Goal: Task Accomplishment & Management: Manage account settings

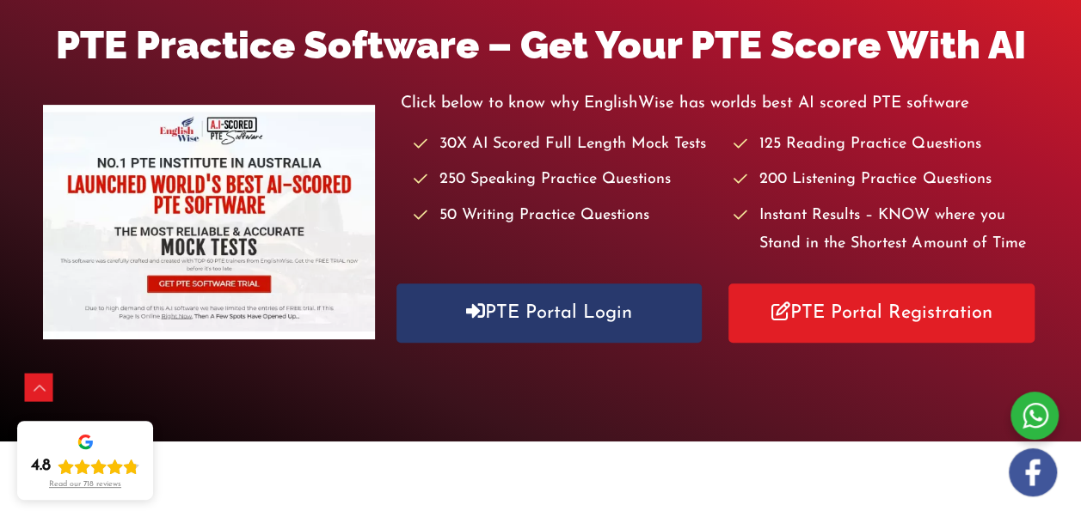
scroll to position [285, 0]
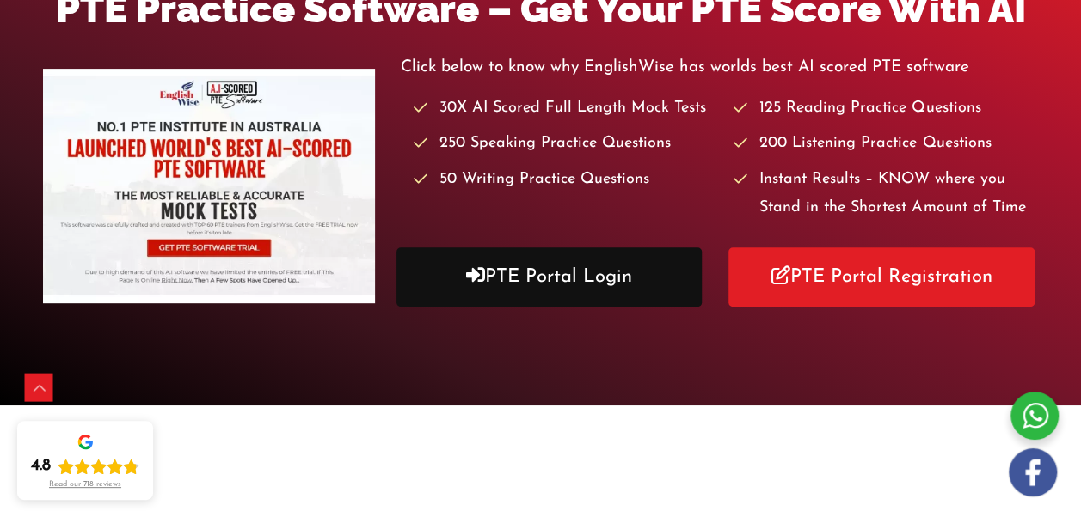
click at [597, 302] on link "PTE Portal Login" at bounding box center [549, 277] width 306 height 59
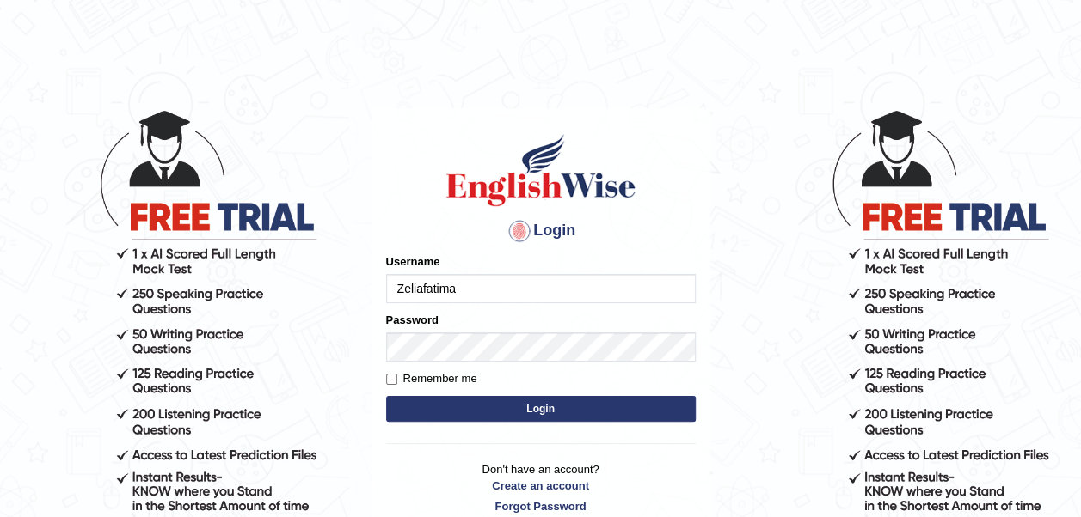
type input "Zeliafatima"
click at [392, 380] on input "Remember me" at bounding box center [391, 379] width 11 height 11
checkbox input "true"
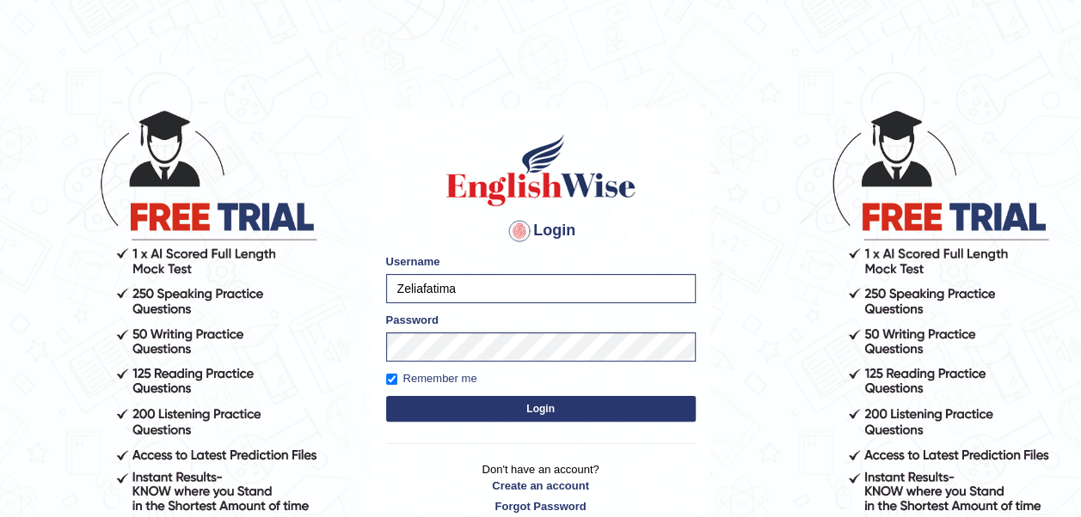
click at [533, 407] on button "Login" at bounding box center [540, 409] width 309 height 26
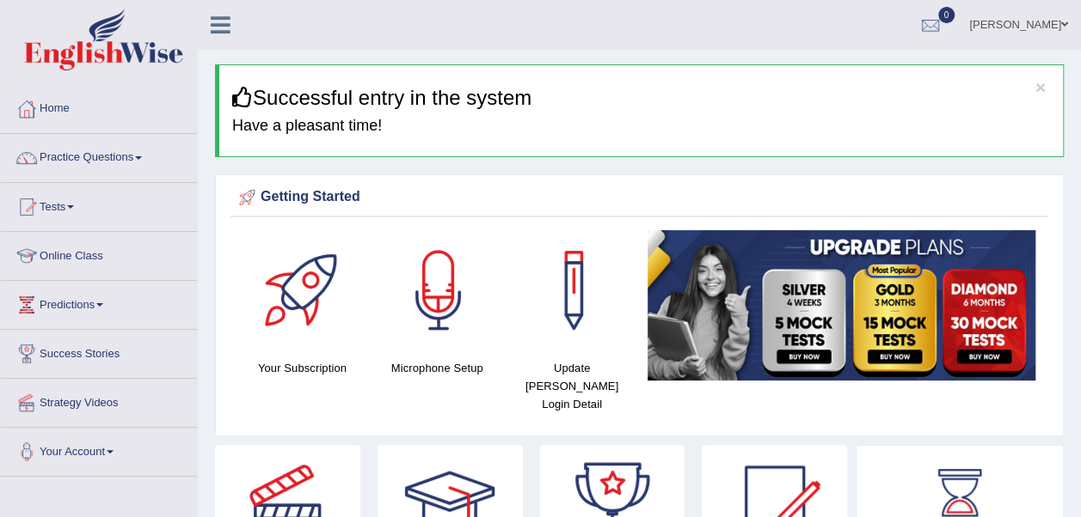
click at [119, 254] on link "Online Class" at bounding box center [99, 253] width 196 height 43
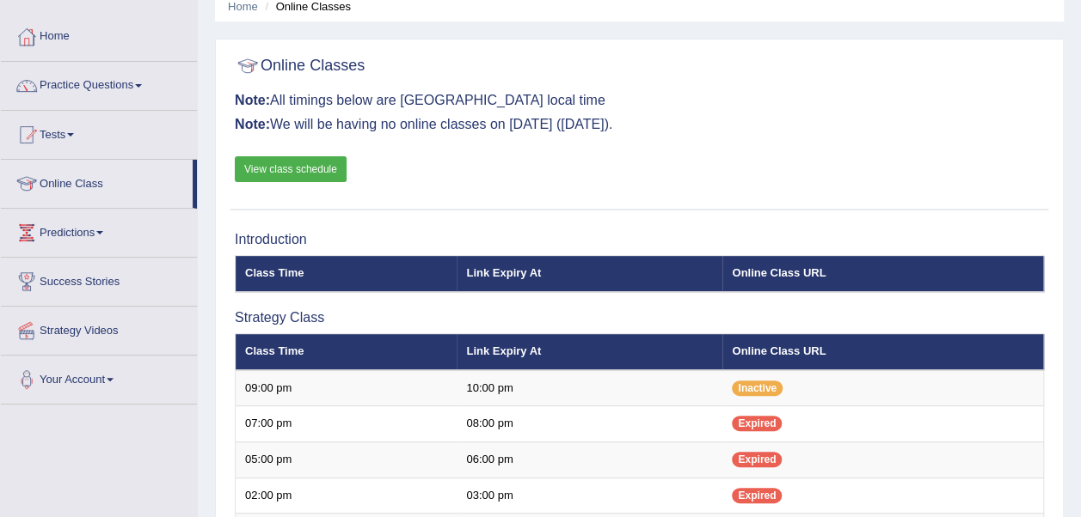
scroll to position [70, 0]
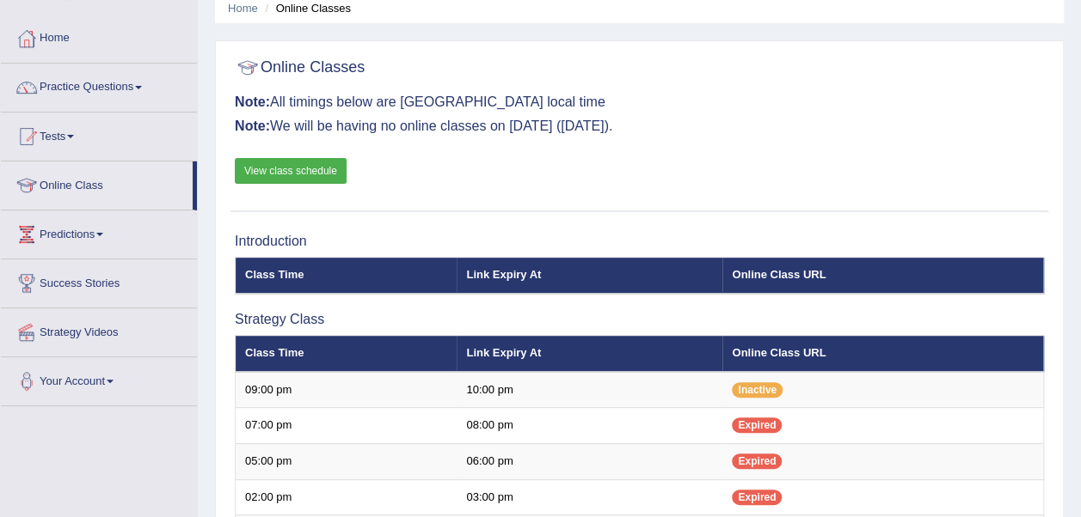
click at [289, 171] on link "View class schedule" at bounding box center [291, 171] width 112 height 26
click at [326, 168] on link "View class schedule" at bounding box center [291, 171] width 112 height 26
